Goal: Task Accomplishment & Management: Manage account settings

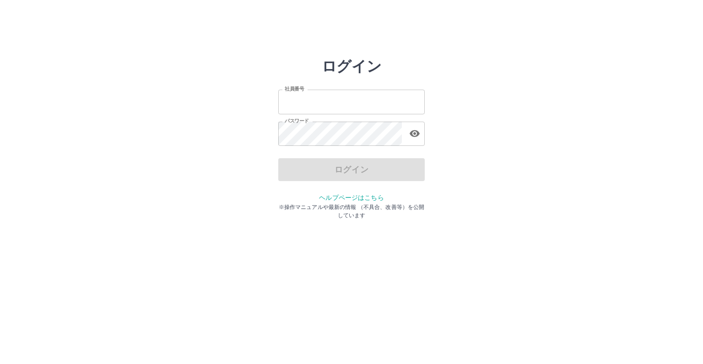
type input "*******"
click at [227, 171] on div "ログイン 社員番号 ******* 社員番号 パスワード パスワード ログイン ヘルプページはこちら ※操作マニュアルや最新の情報 （不具合、改善等）を公開し…" at bounding box center [351, 131] width 549 height 146
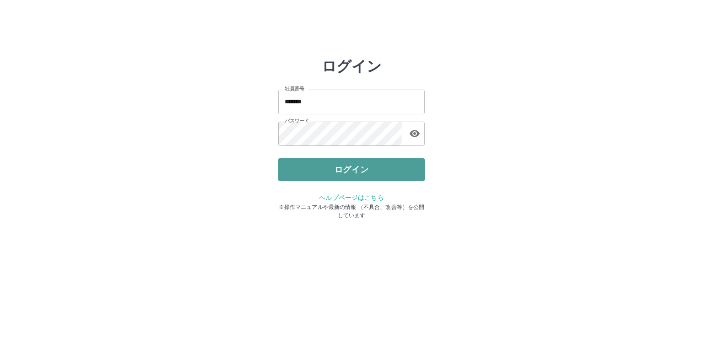
click at [338, 165] on button "ログイン" at bounding box center [351, 169] width 146 height 23
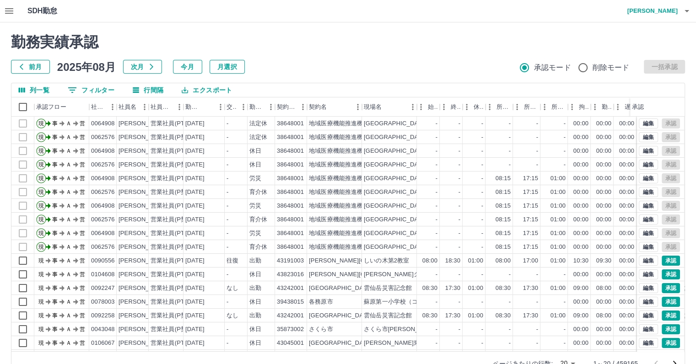
click at [4, 9] on icon "button" at bounding box center [9, 10] width 11 height 11
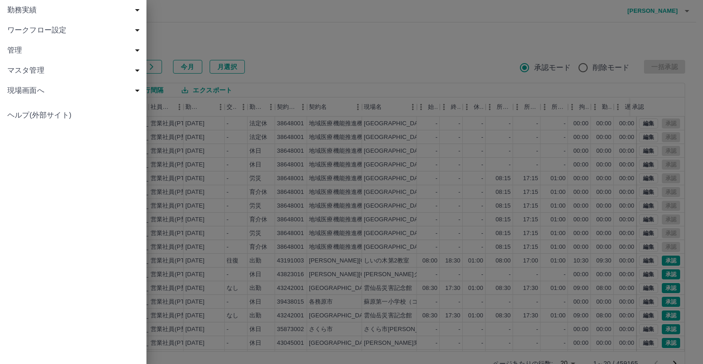
click at [4, 9] on div "勤務実績" at bounding box center [73, 10] width 146 height 20
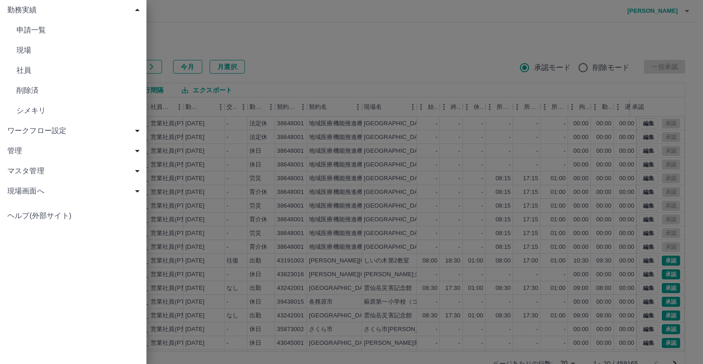
click at [4, 9] on div "勤務実績" at bounding box center [73, 10] width 146 height 20
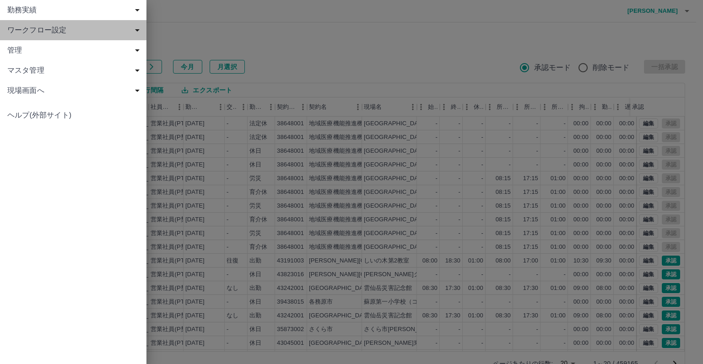
click at [16, 31] on span "ワークフロー設定" at bounding box center [74, 30] width 135 height 11
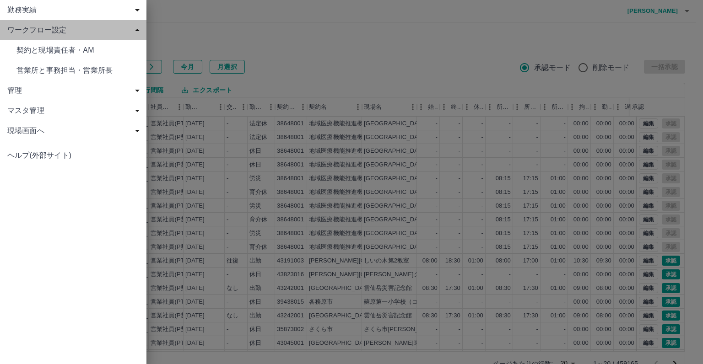
click at [16, 31] on span "ワークフロー設定" at bounding box center [74, 30] width 135 height 11
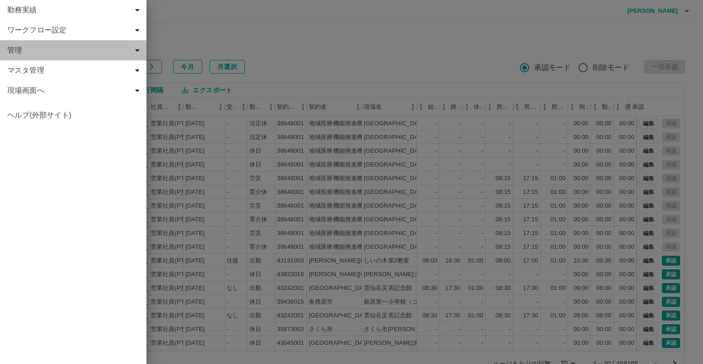
click at [26, 48] on span "管理" at bounding box center [74, 50] width 135 height 11
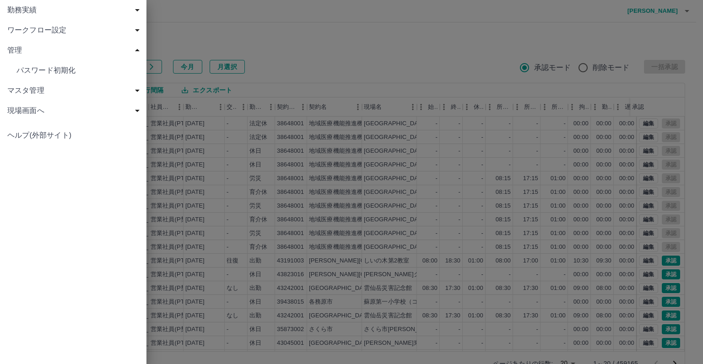
click at [26, 48] on span "管理" at bounding box center [74, 50] width 135 height 11
click at [27, 73] on span "マスタ管理" at bounding box center [74, 70] width 135 height 11
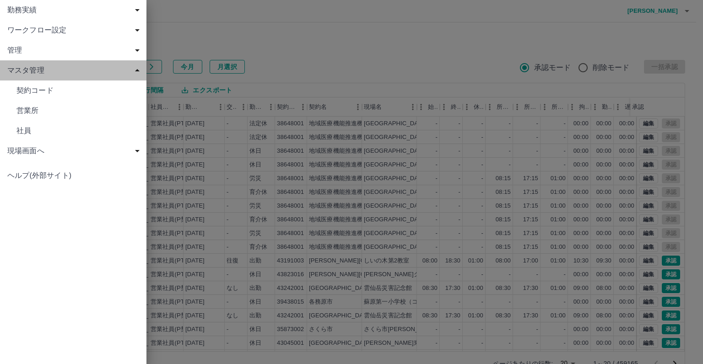
click at [27, 73] on span "マスタ管理" at bounding box center [74, 70] width 135 height 11
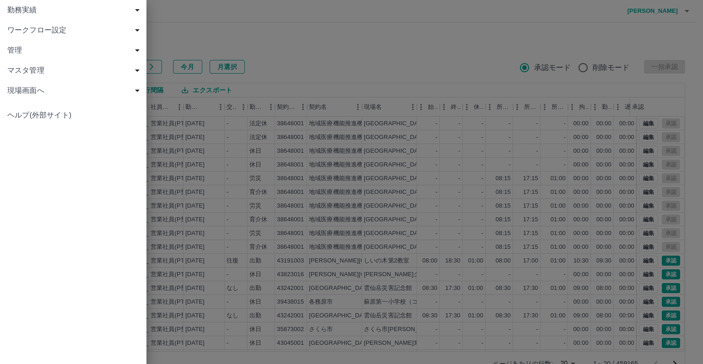
click at [420, 49] on div at bounding box center [351, 182] width 703 height 364
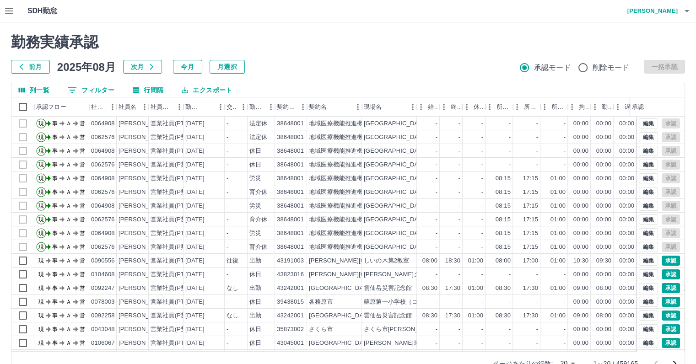
click at [488, 23] on div "勤務実績承認 前月 [DATE] 次月 今月 月選択 承認モード 削除モード 一括承認 列一覧 0 フィルター 行間隔 エクスポート 承認フロー 社員番号 社…" at bounding box center [348, 204] width 696 height 364
